Goal: Task Accomplishment & Management: Manage account settings

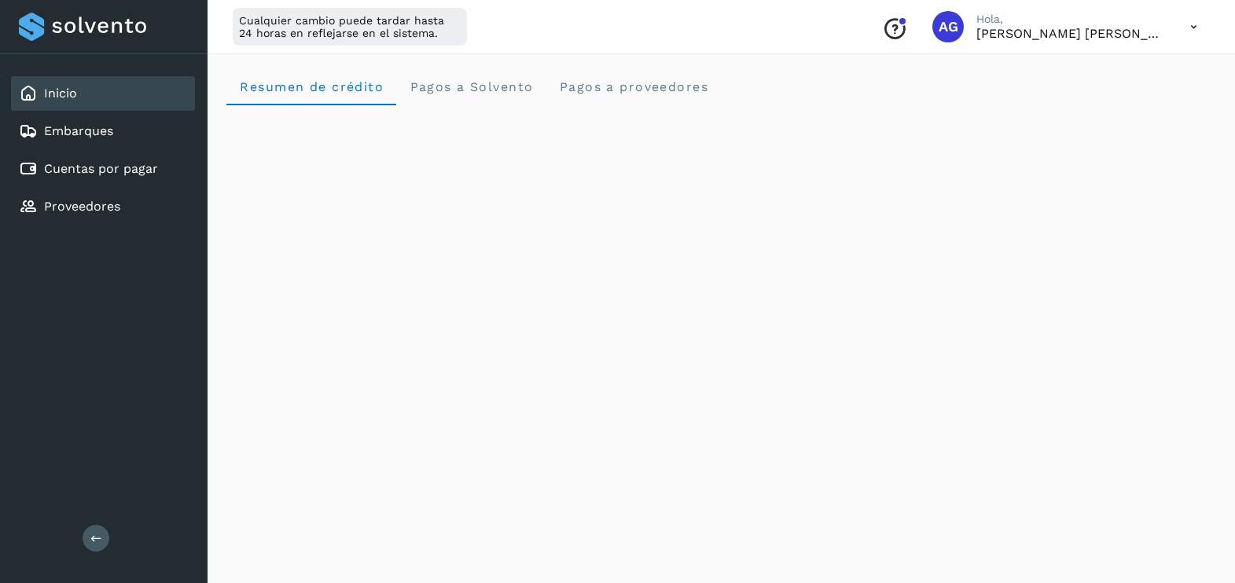
scroll to position [116, 0]
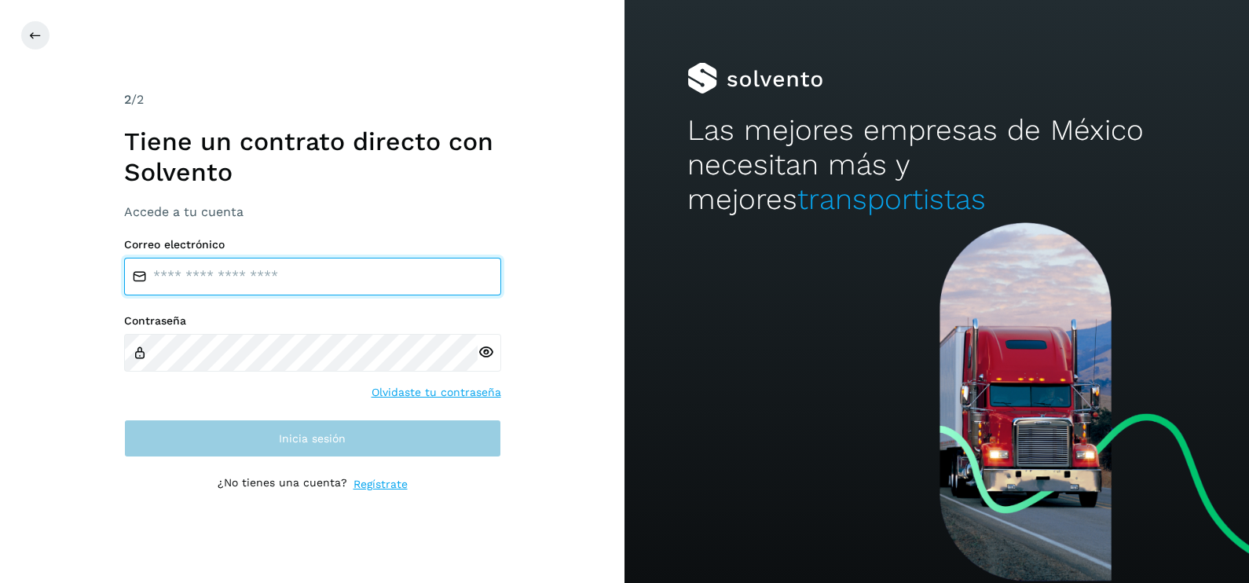
type input "**********"
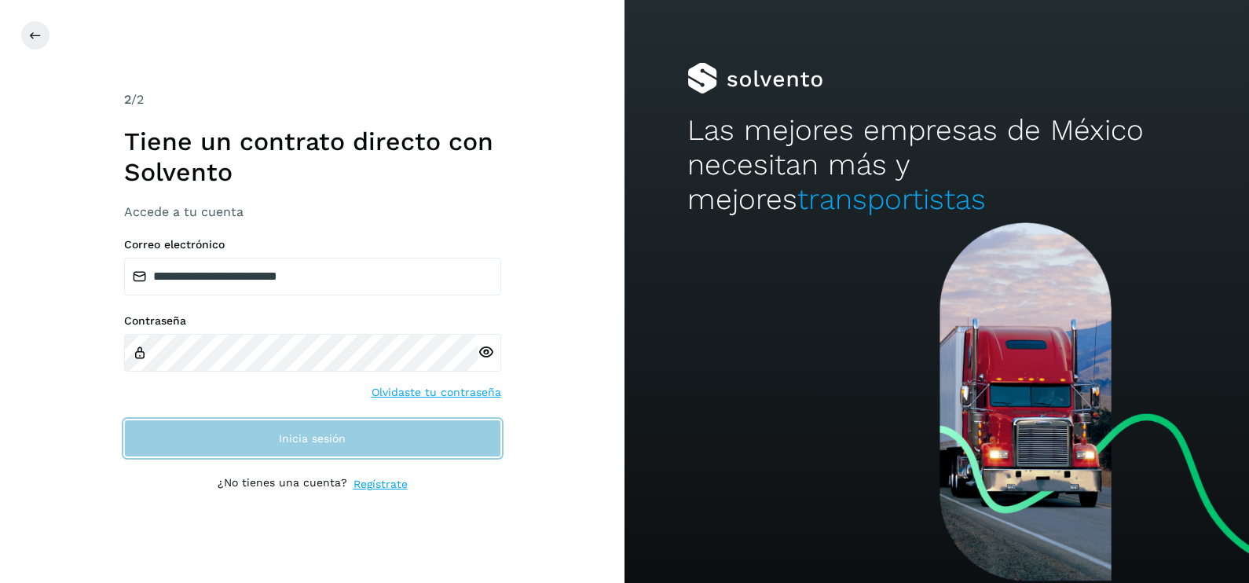
click at [251, 441] on button "Inicia sesión" at bounding box center [312, 439] width 377 height 38
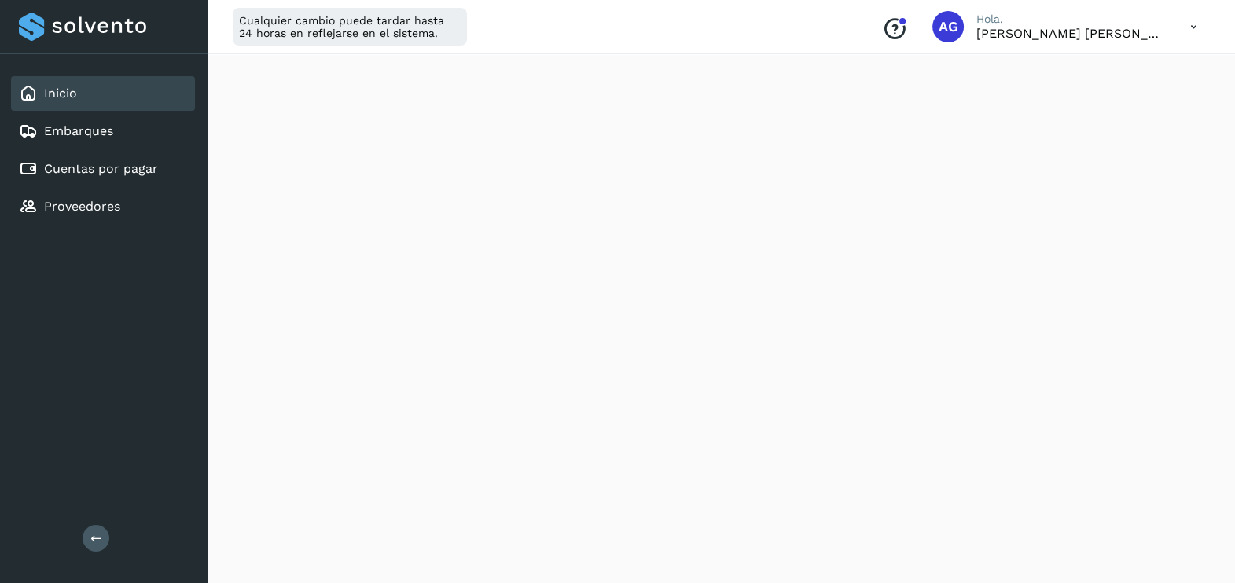
scroll to position [429, 0]
click at [116, 174] on link "Cuentas por pagar" at bounding box center [101, 168] width 114 height 15
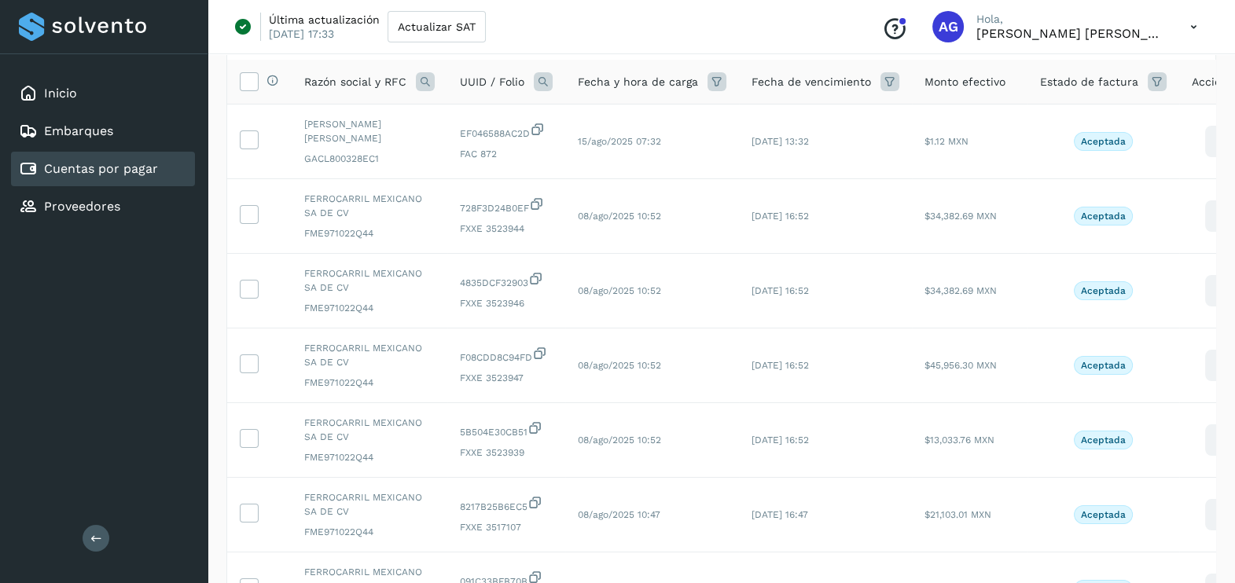
scroll to position [429, 0]
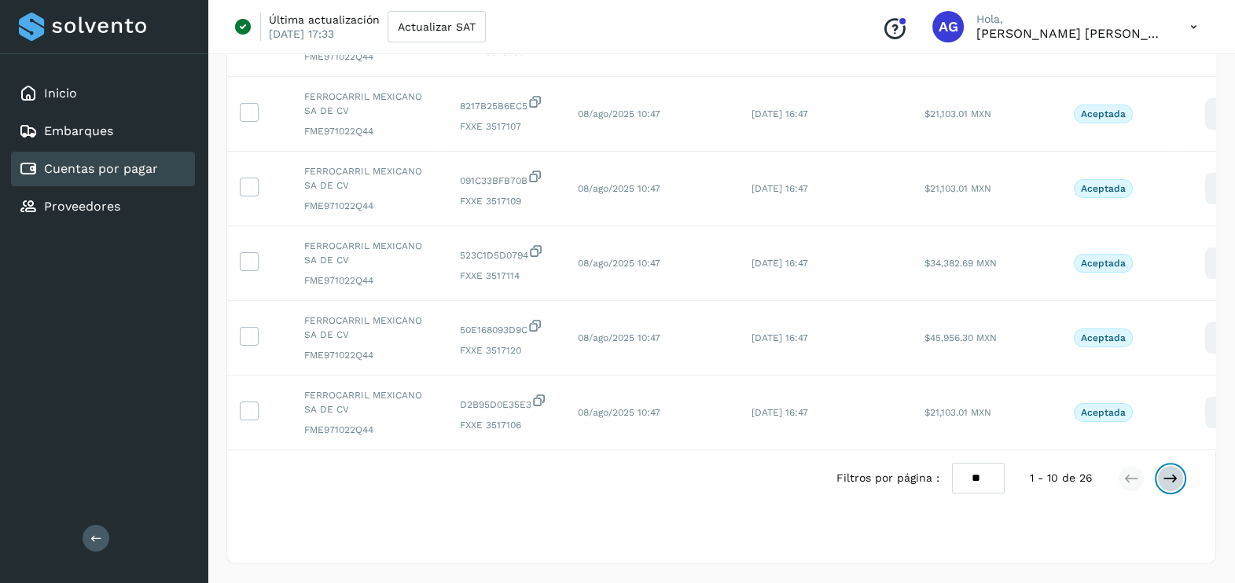
click at [1171, 483] on icon at bounding box center [1170, 479] width 16 height 16
click at [1171, 480] on icon at bounding box center [1170, 479] width 16 height 16
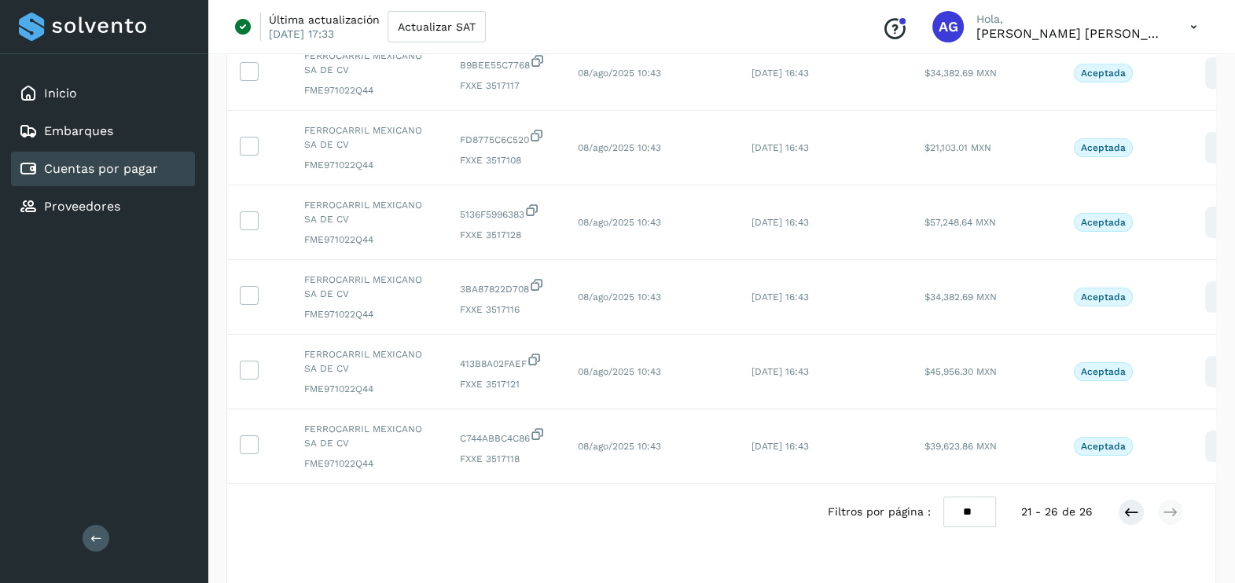
scroll to position [229, 0]
